Goal: Transaction & Acquisition: Download file/media

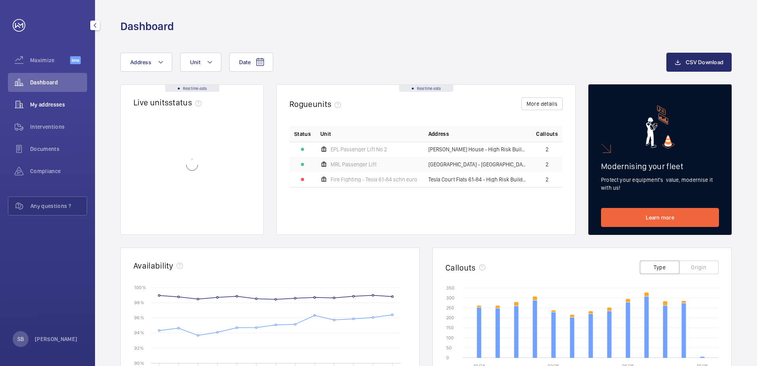
click at [38, 106] on span "My addresses" at bounding box center [58, 104] width 57 height 8
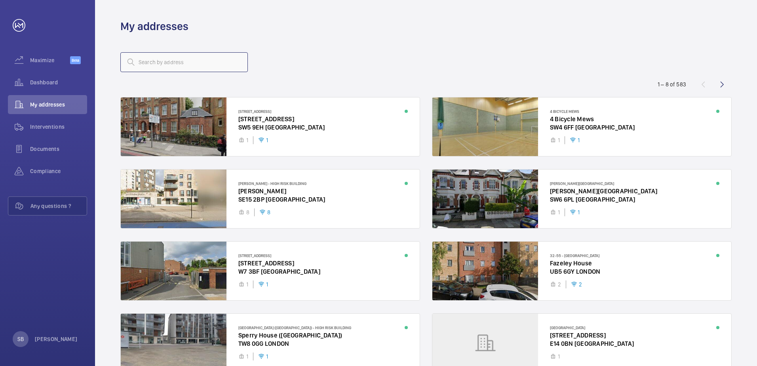
click at [150, 63] on input "text" at bounding box center [183, 62] width 127 height 20
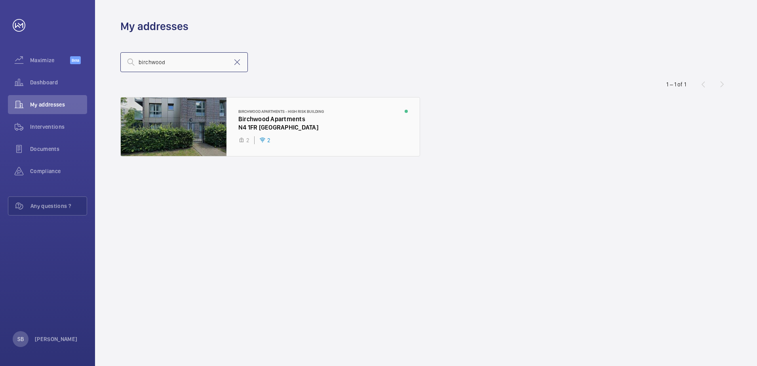
type input "birchwood"
click at [294, 123] on div at bounding box center [270, 126] width 299 height 59
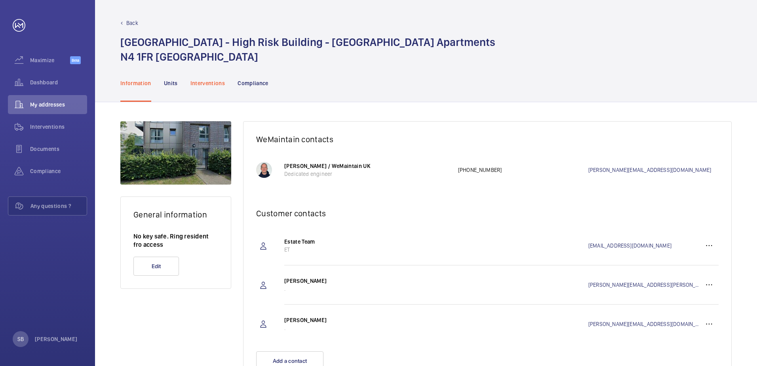
click at [200, 80] on p "Interventions" at bounding box center [207, 83] width 35 height 8
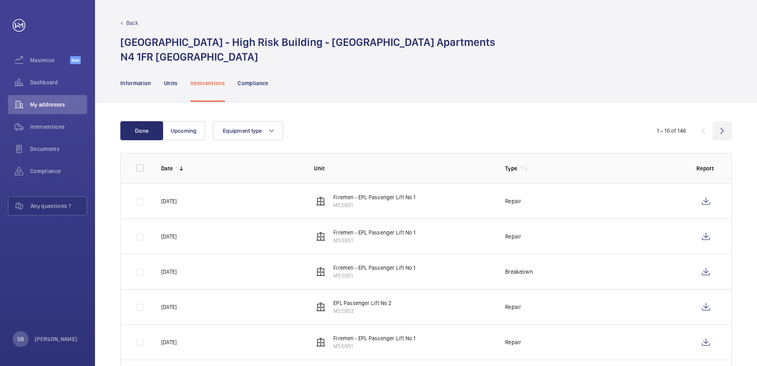
click at [721, 131] on wm-front-icon-button at bounding box center [721, 130] width 19 height 19
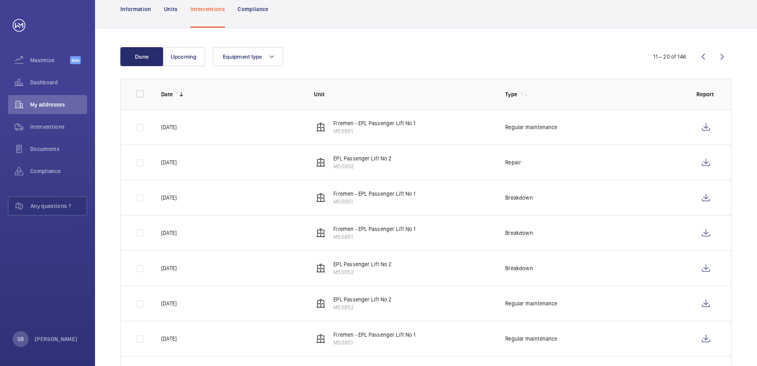
scroll to position [70, 0]
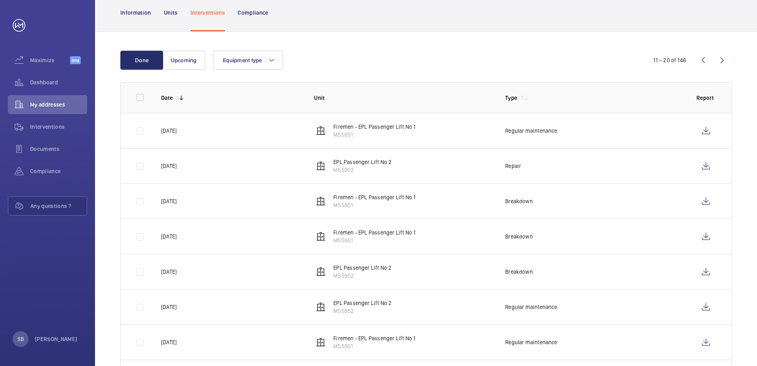
click at [722, 63] on wm-front-icon-button at bounding box center [721, 60] width 19 height 19
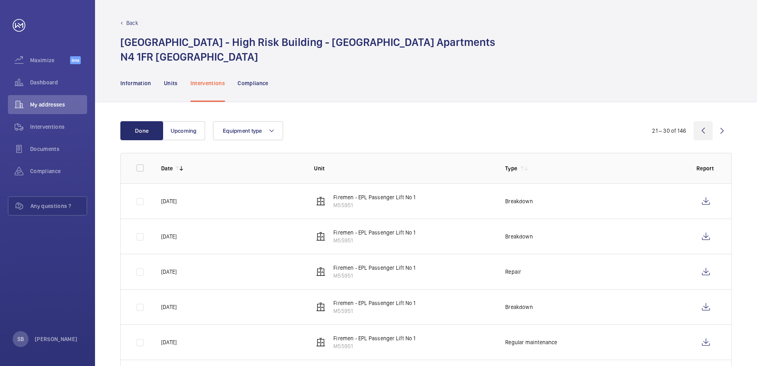
click at [700, 131] on wm-front-icon-button at bounding box center [702, 130] width 19 height 19
click at [719, 131] on wm-front-icon-button at bounding box center [721, 130] width 19 height 19
click at [704, 131] on wm-front-icon-button at bounding box center [702, 130] width 19 height 19
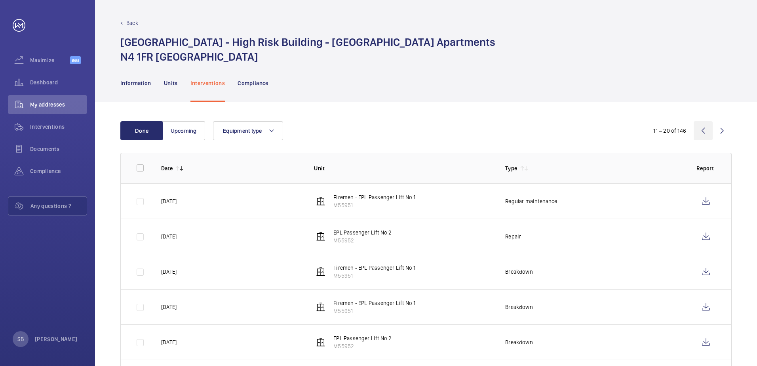
click at [704, 131] on wm-front-icon-button at bounding box center [702, 130] width 19 height 19
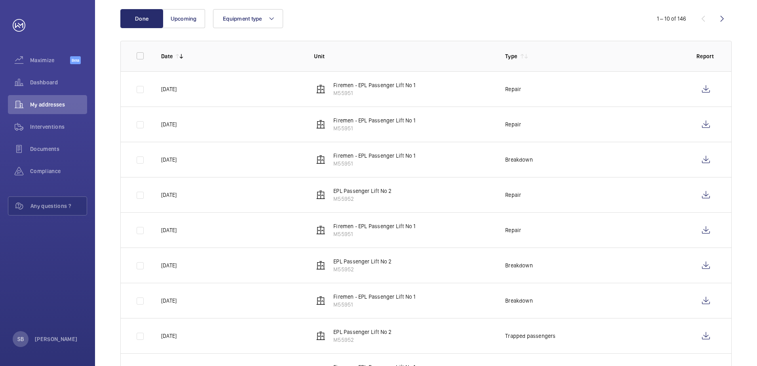
scroll to position [70, 0]
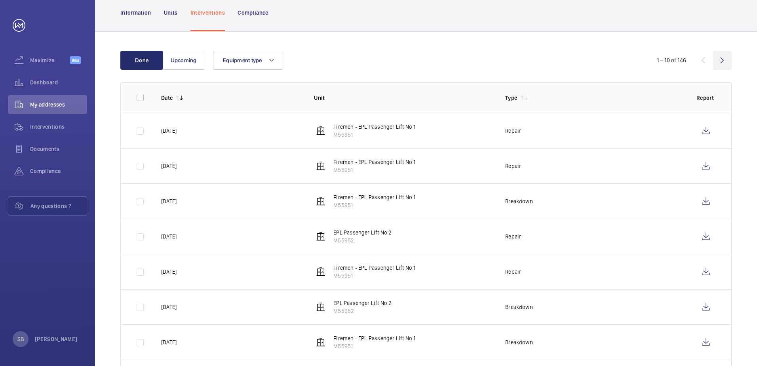
click at [725, 63] on wm-front-icon-button at bounding box center [721, 60] width 19 height 19
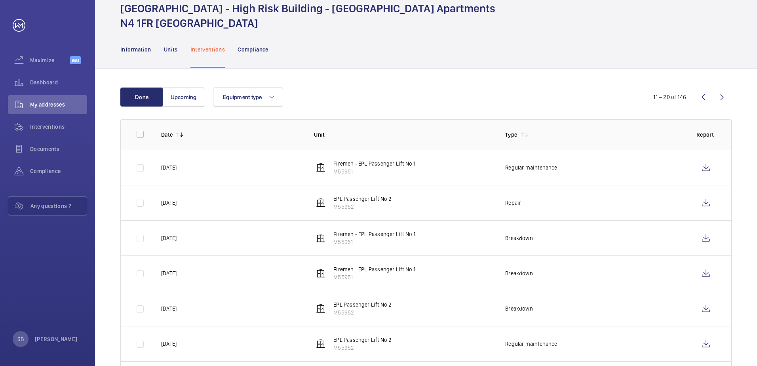
scroll to position [31, 0]
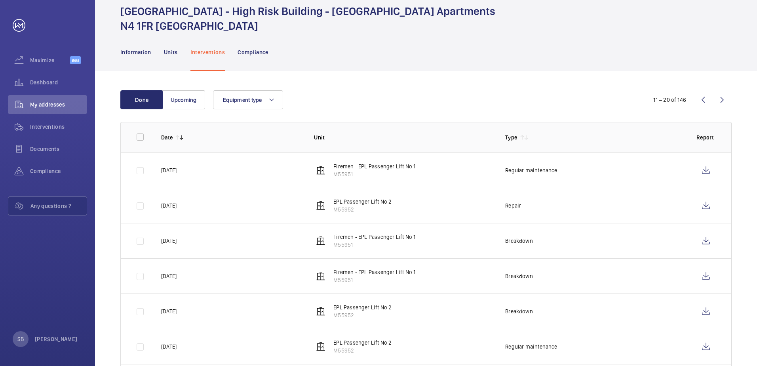
click at [723, 101] on wm-front-icon-button at bounding box center [721, 99] width 19 height 19
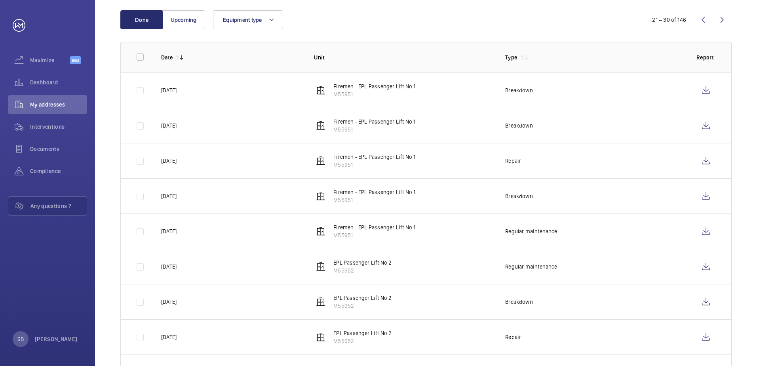
scroll to position [110, 0]
click at [717, 25] on wm-front-icon-button at bounding box center [721, 20] width 19 height 19
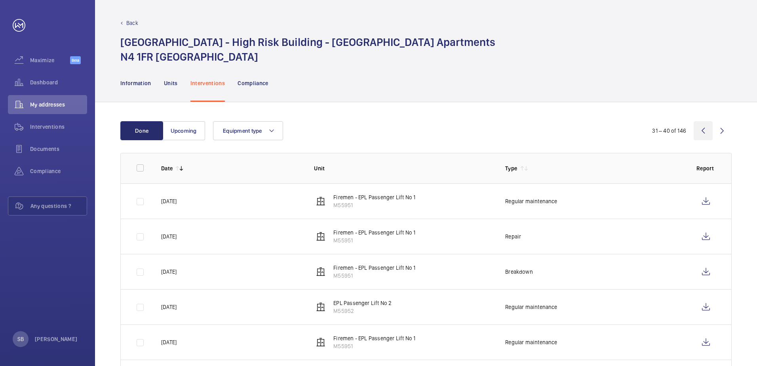
click at [703, 130] on wm-front-icon-button at bounding box center [702, 130] width 19 height 19
click at [703, 131] on wm-front-icon-button at bounding box center [702, 130] width 19 height 19
click at [719, 134] on wm-front-icon-button at bounding box center [721, 130] width 19 height 19
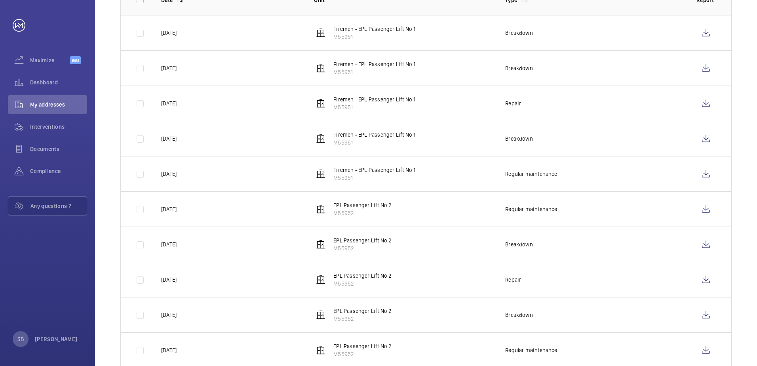
scroll to position [110, 0]
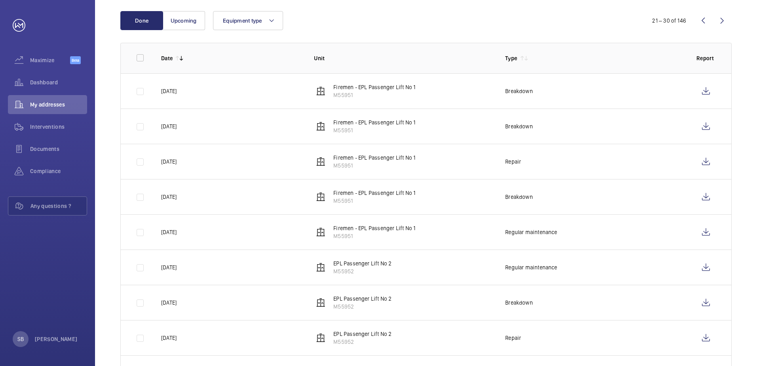
drag, startPoint x: 698, startPoint y: 22, endPoint x: 692, endPoint y: 33, distance: 13.3
click at [698, 22] on wm-front-icon-button at bounding box center [702, 20] width 19 height 19
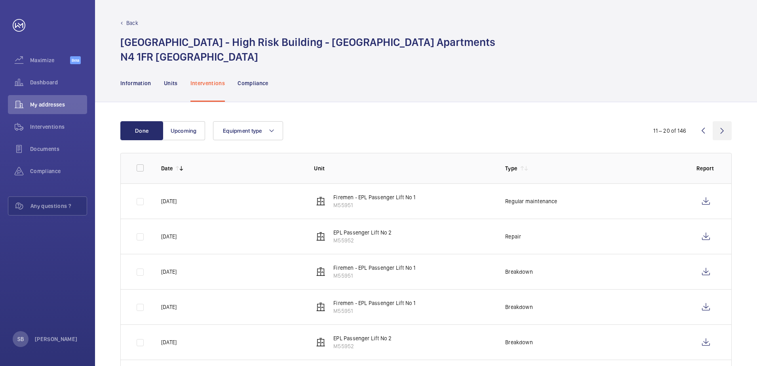
click at [719, 135] on wm-front-icon-button at bounding box center [721, 130] width 19 height 19
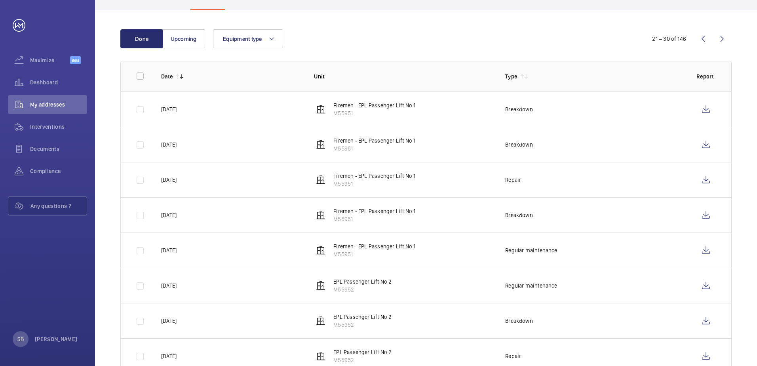
scroll to position [79, 0]
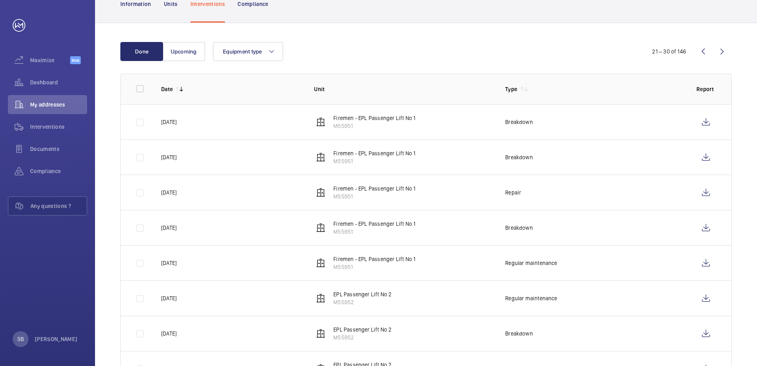
click at [703, 49] on wm-front-icon-button at bounding box center [702, 51] width 19 height 19
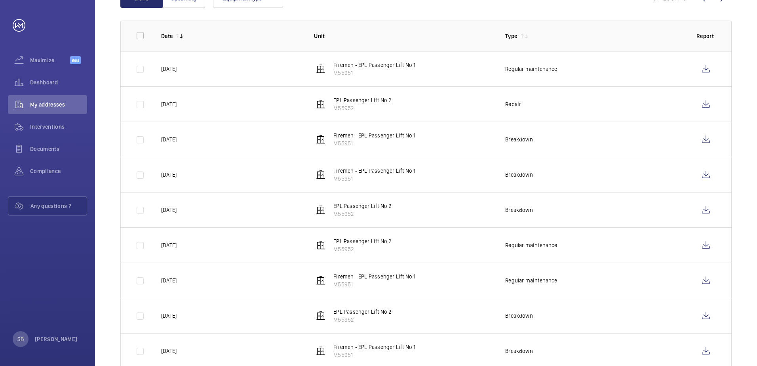
scroll to position [119, 0]
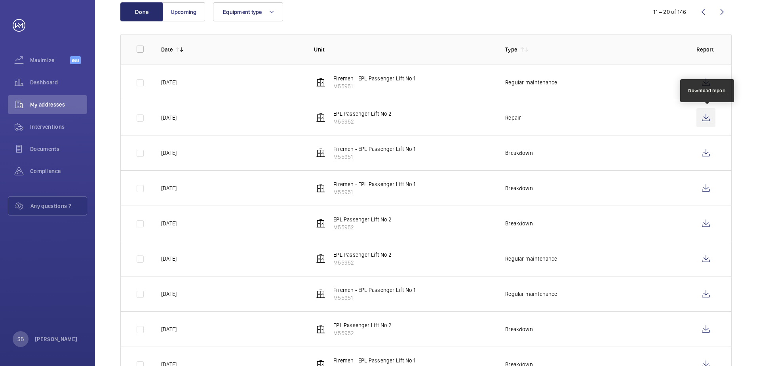
click at [705, 117] on wm-front-icon-button at bounding box center [705, 117] width 19 height 19
